Goal: Find specific fact: Find specific fact

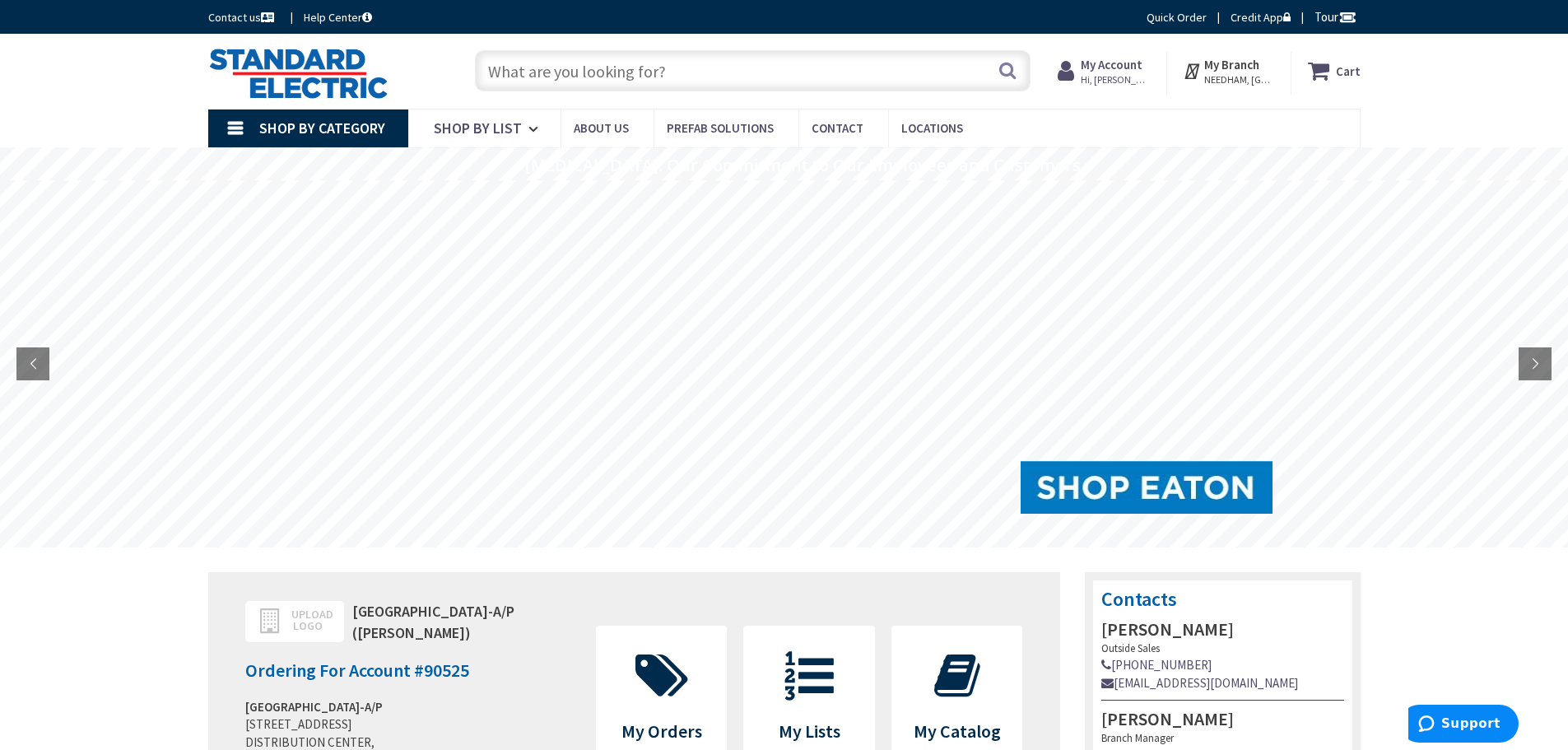
click at [690, 82] on input "text" at bounding box center [753, 71] width 556 height 41
paste input "Sylvania LED Light Bulb (42061"
click at [657, 68] on input "Sylvania LED Light Bulb (42061" at bounding box center [753, 71] width 556 height 41
type input "Sylvania LED Light Bulb 42061"
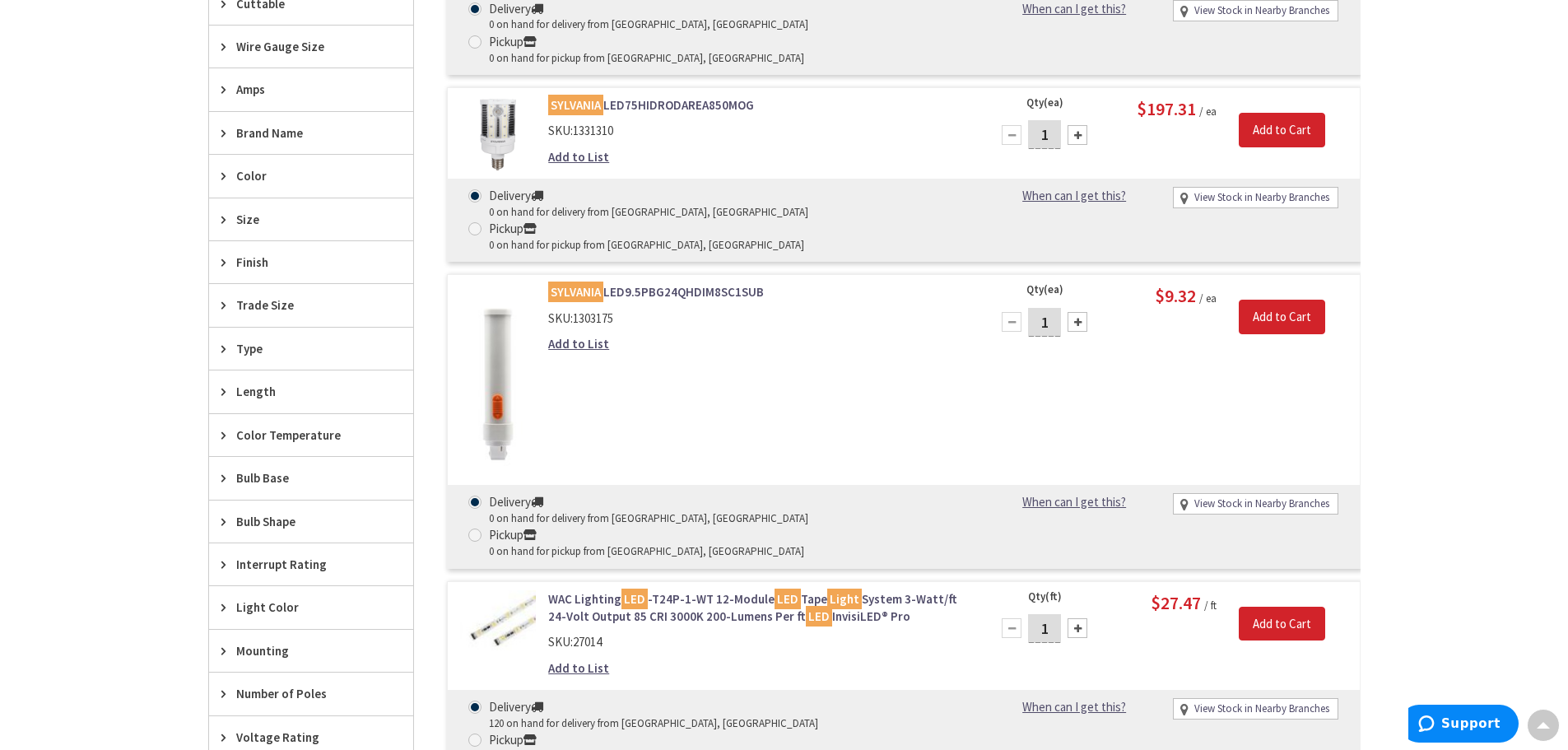
scroll to position [3, 0]
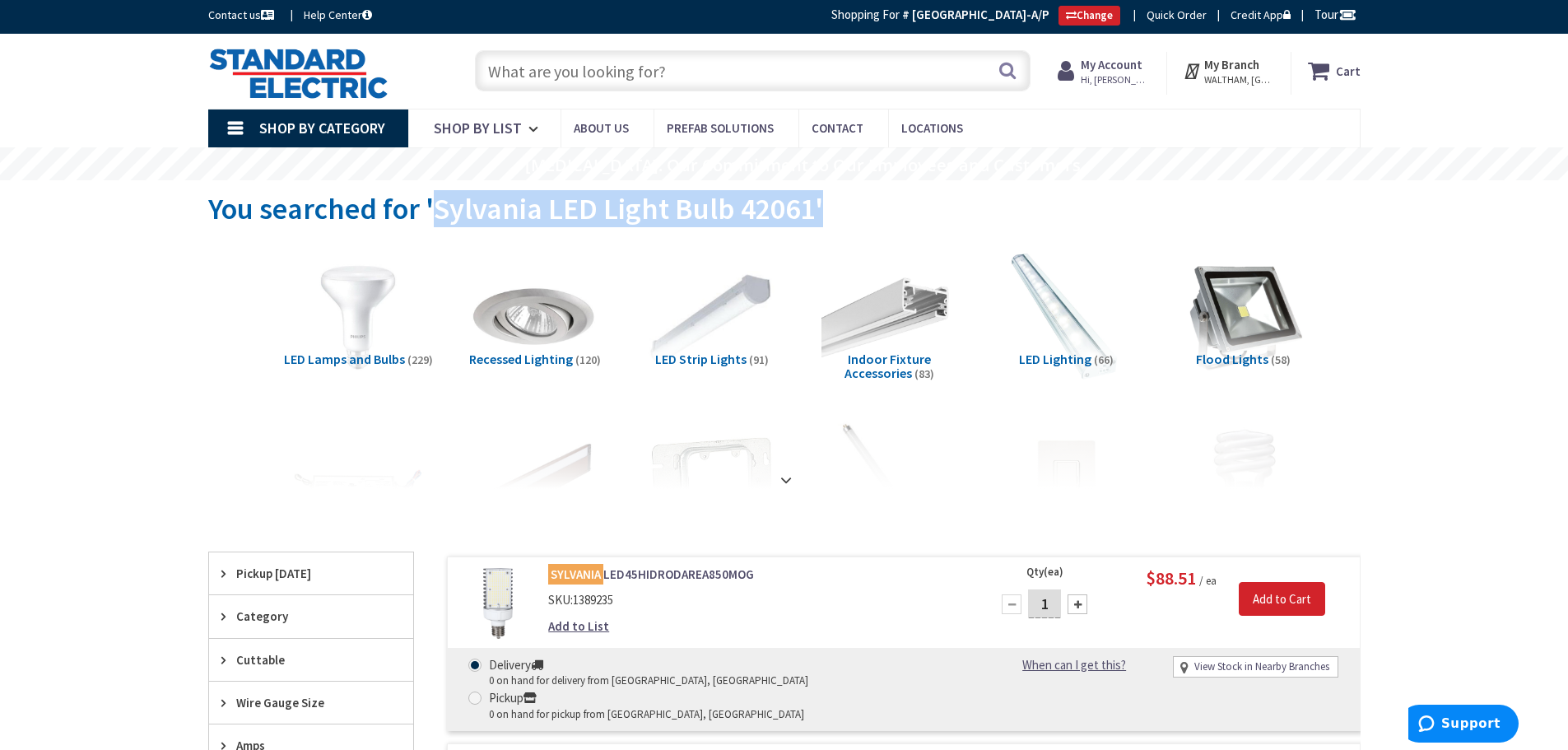
drag, startPoint x: 439, startPoint y: 208, endPoint x: 773, endPoint y: 230, distance: 334.7
click at [773, 230] on div "You searched for 'Sylvania LED Light Bulb 42061'" at bounding box center [784, 211] width 1152 height 62
copy span "Sylvania LED Light Bulb 42061'"
